Goal: Check status: Check status

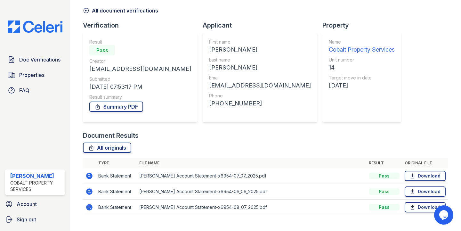
scroll to position [39, 0]
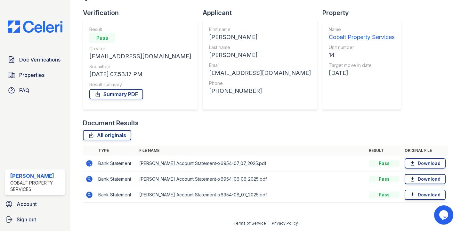
click at [88, 193] on icon at bounding box center [89, 194] width 6 height 6
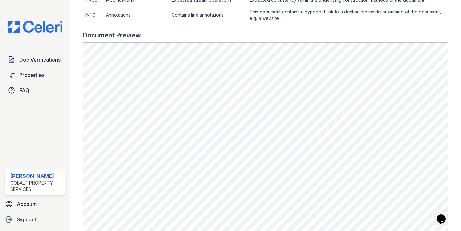
scroll to position [303, 0]
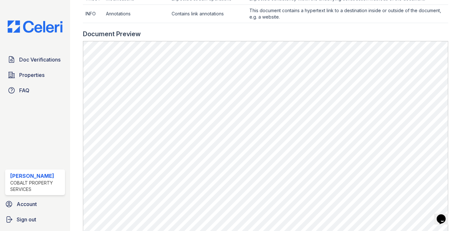
click at [36, 26] on img at bounding box center [35, 26] width 65 height 12
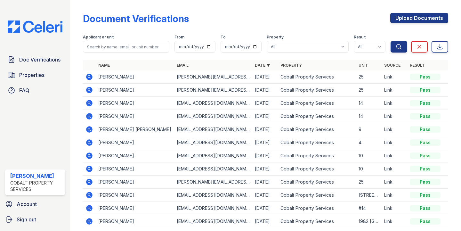
click at [89, 116] on icon at bounding box center [89, 116] width 2 height 2
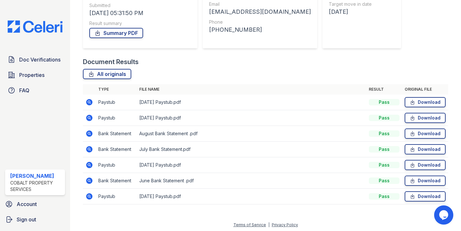
scroll to position [102, 0]
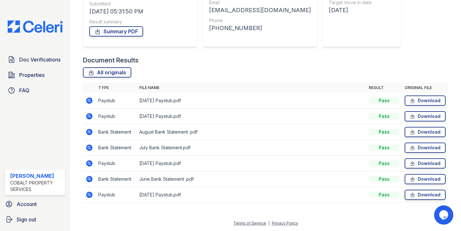
click at [90, 99] on icon at bounding box center [89, 100] width 6 height 6
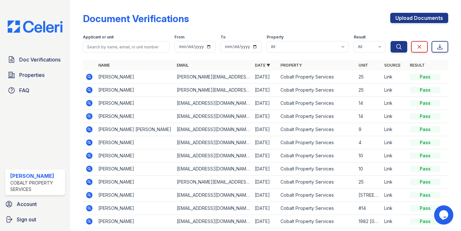
click at [87, 101] on icon at bounding box center [89, 103] width 8 height 8
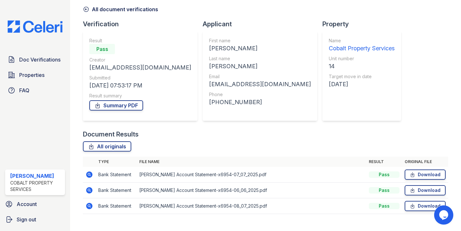
scroll to position [39, 0]
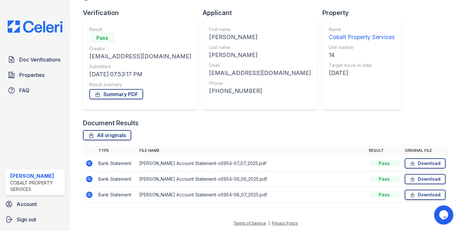
click at [90, 193] on icon at bounding box center [89, 195] width 8 height 8
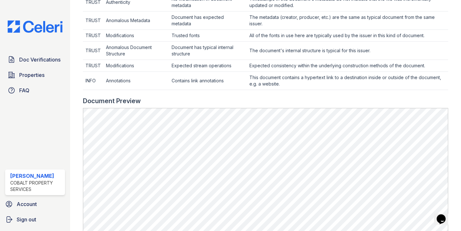
scroll to position [237, 0]
